Goal: Navigation & Orientation: Understand site structure

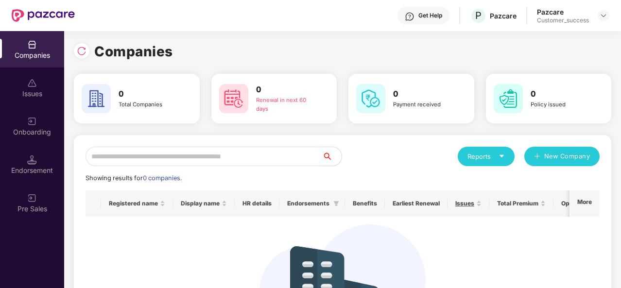
scroll to position [0, 1]
click at [600, 17] on img at bounding box center [604, 16] width 8 height 8
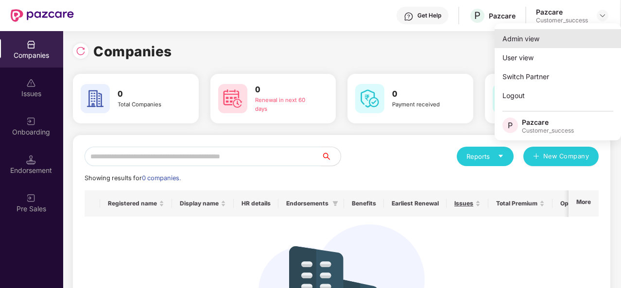
click at [525, 45] on div "Admin view" at bounding box center [558, 38] width 126 height 19
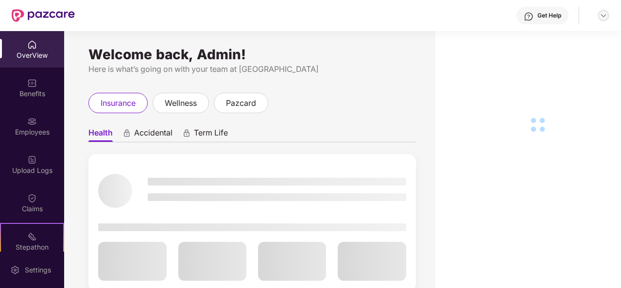
click at [602, 17] on img at bounding box center [604, 16] width 8 height 8
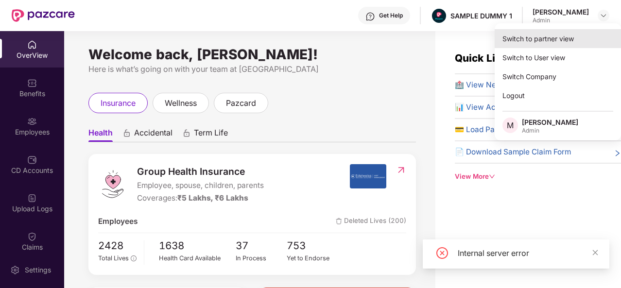
click at [550, 39] on div "Switch to partner view" at bounding box center [558, 38] width 126 height 19
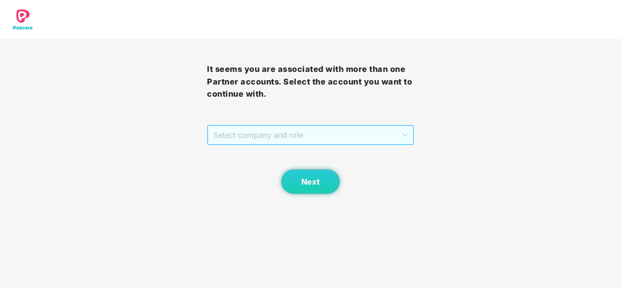
click at [407, 132] on span "Select company and role" at bounding box center [310, 135] width 194 height 18
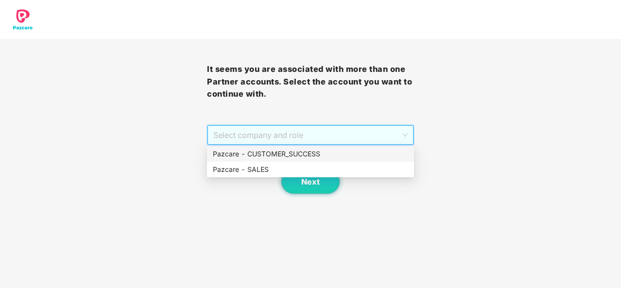
click at [321, 156] on div "Pazcare - CUSTOMER_SUCCESS" at bounding box center [310, 154] width 195 height 11
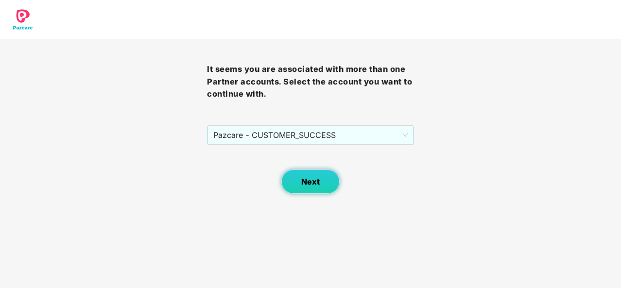
click at [309, 181] on span "Next" at bounding box center [310, 181] width 18 height 9
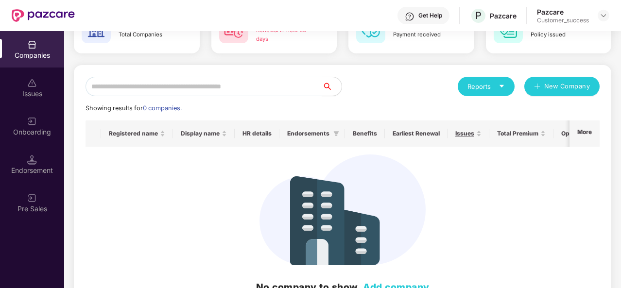
scroll to position [104, 0]
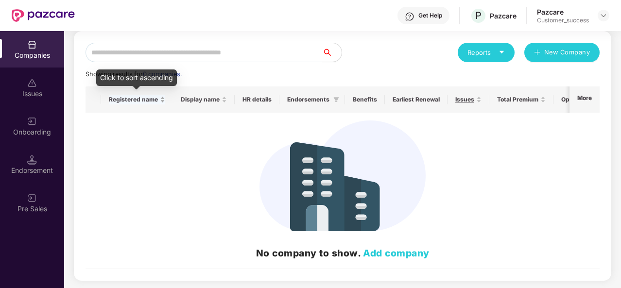
click at [162, 103] on div "Registered name" at bounding box center [137, 99] width 56 height 9
click at [162, 99] on div "Registered name" at bounding box center [137, 99] width 56 height 9
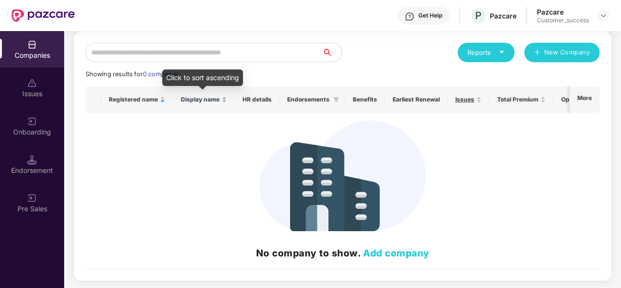
click at [223, 104] on div "Display name" at bounding box center [204, 99] width 46 height 9
click at [223, 98] on div "Display name" at bounding box center [204, 99] width 46 height 9
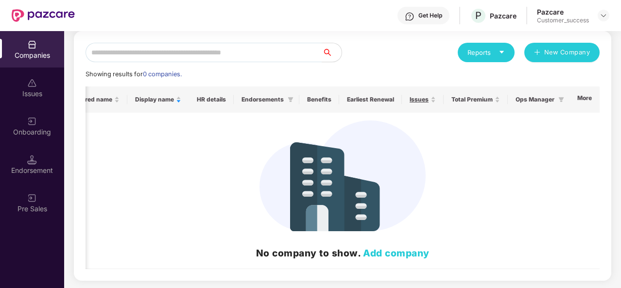
scroll to position [0, 1]
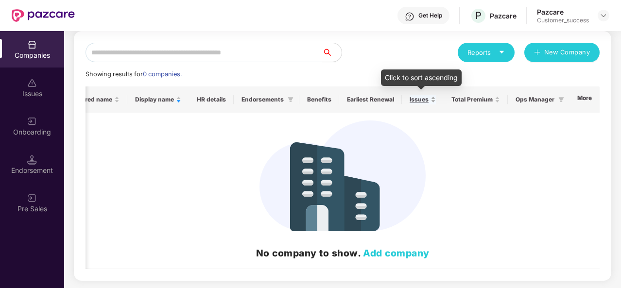
click at [433, 103] on div "Issues" at bounding box center [423, 99] width 26 height 9
click at [431, 98] on div "Issues" at bounding box center [423, 99] width 26 height 9
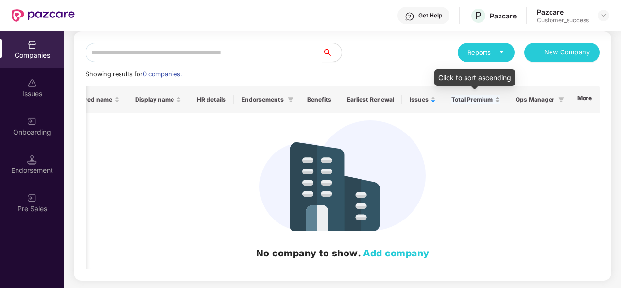
click at [496, 102] on div "Total Premium" at bounding box center [475, 99] width 49 height 9
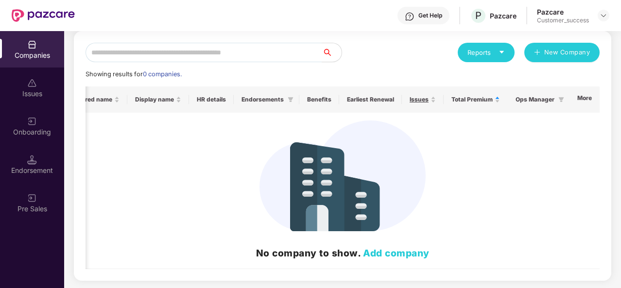
scroll to position [0, 0]
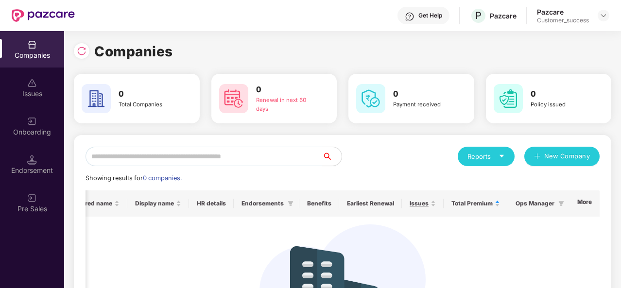
click at [502, 161] on div "Reports" at bounding box center [485, 157] width 37 height 10
click at [550, 156] on span "New Company" at bounding box center [567, 157] width 46 height 10
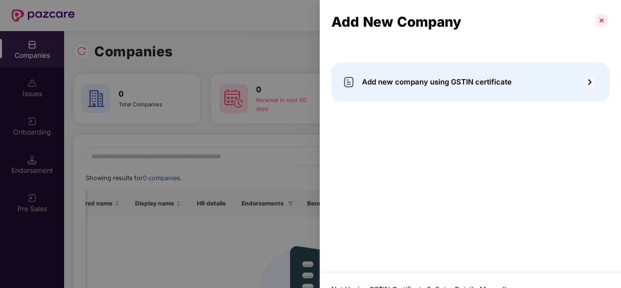
click at [600, 17] on p at bounding box center [602, 21] width 16 height 16
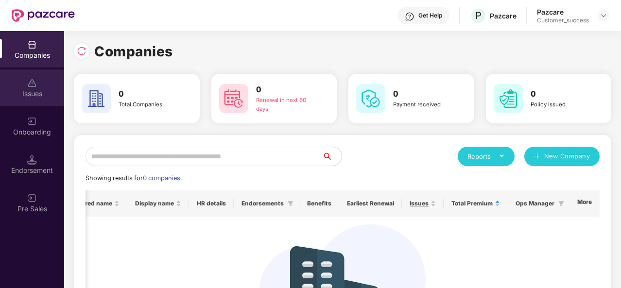
click at [36, 93] on div "Issues" at bounding box center [32, 94] width 64 height 10
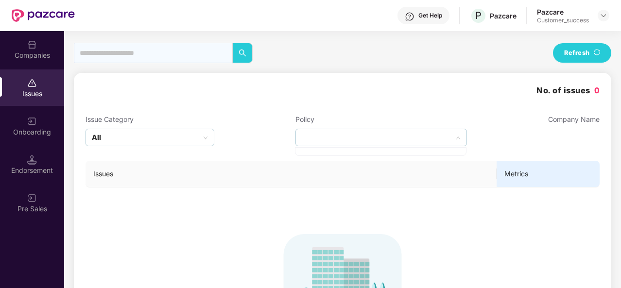
click at [447, 138] on div at bounding box center [381, 137] width 172 height 17
click at [459, 138] on icon "up" at bounding box center [458, 138] width 5 height 5
click at [388, 220] on td "To see issues search by company name" at bounding box center [343, 289] width 514 height 202
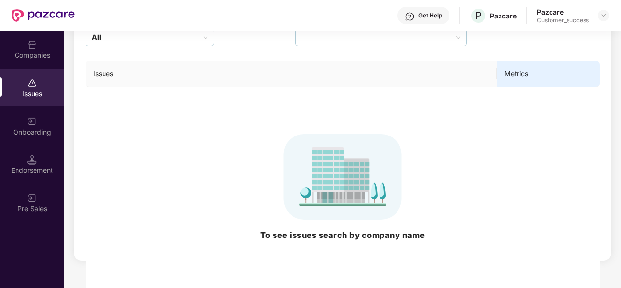
click at [35, 139] on div "Onboarding" at bounding box center [32, 126] width 64 height 36
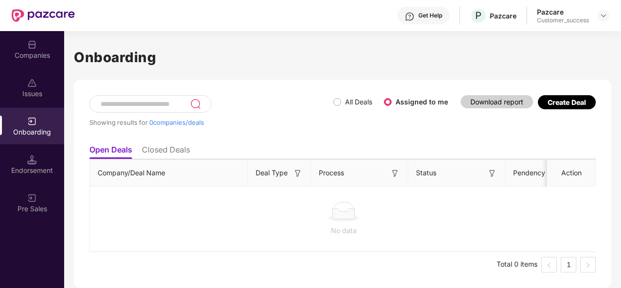
click at [164, 144] on ul "Open Deals Closed Deals" at bounding box center [342, 149] width 506 height 19
click at [170, 152] on li "Closed Deals" at bounding box center [166, 152] width 48 height 14
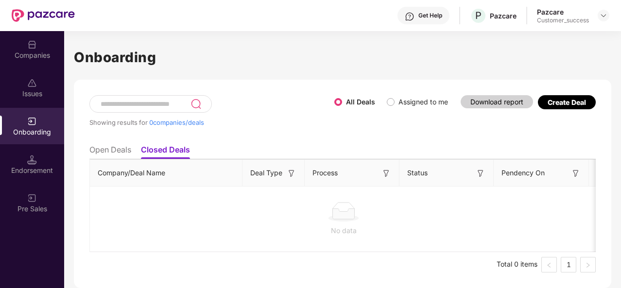
click at [108, 154] on li "Open Deals" at bounding box center [110, 152] width 42 height 14
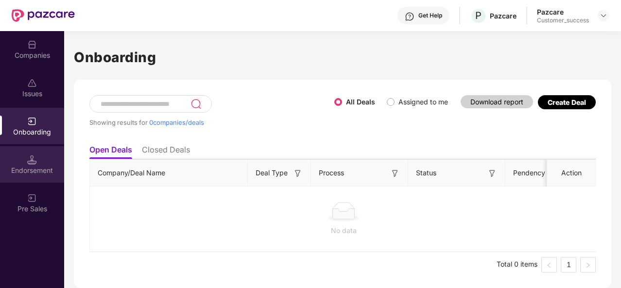
click at [25, 153] on div "Endorsement" at bounding box center [32, 164] width 64 height 36
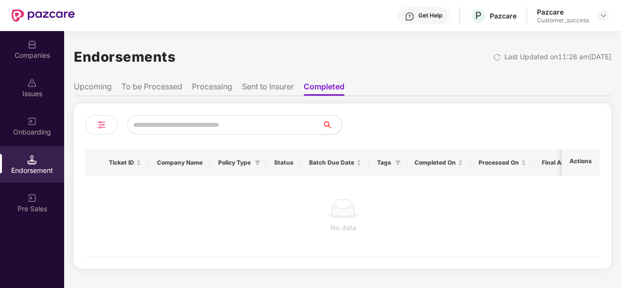
click at [95, 86] on li "Upcoming" at bounding box center [93, 89] width 38 height 14
click at [150, 85] on li "To be Processed" at bounding box center [152, 89] width 61 height 14
click at [213, 85] on li "Processing" at bounding box center [213, 89] width 40 height 14
click at [268, 83] on li "Sent to Insurer" at bounding box center [269, 89] width 52 height 14
click at [326, 87] on li "Completed" at bounding box center [327, 89] width 40 height 14
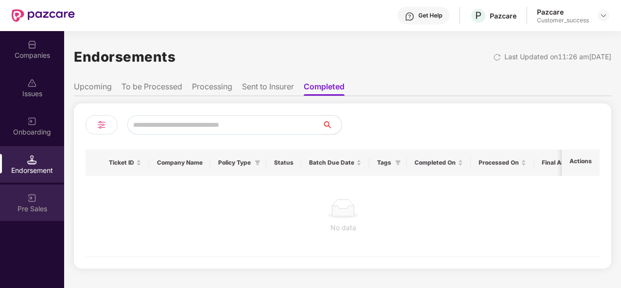
click at [31, 194] on img at bounding box center [32, 198] width 10 height 10
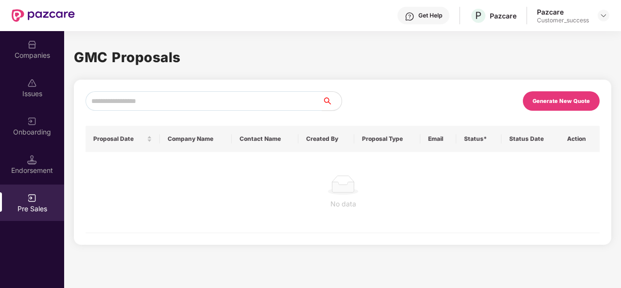
click at [203, 141] on th "Company Name" at bounding box center [196, 139] width 72 height 26
click at [26, 158] on div "Endorsement" at bounding box center [32, 164] width 64 height 36
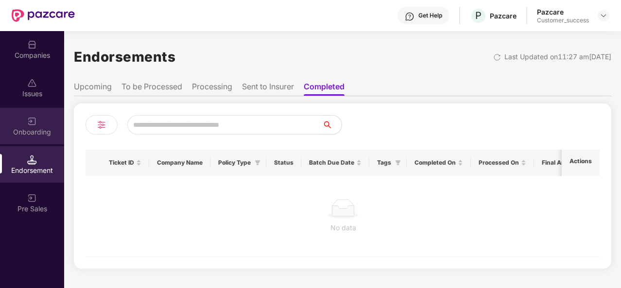
click at [23, 119] on div "Onboarding" at bounding box center [32, 126] width 64 height 36
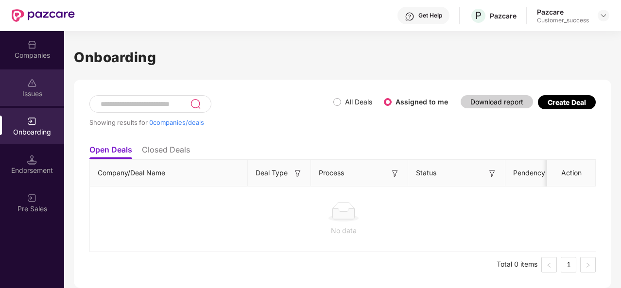
click at [32, 74] on div "Issues" at bounding box center [32, 87] width 64 height 36
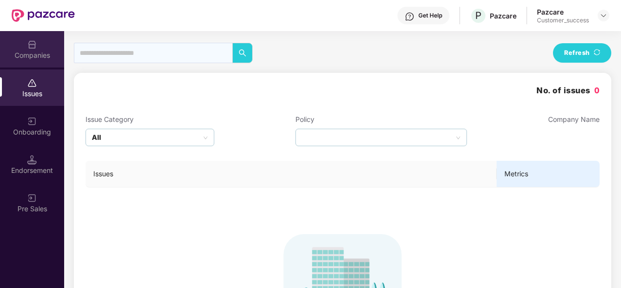
click at [31, 49] on img at bounding box center [32, 45] width 10 height 10
